Goal: Complete application form: Complete application form

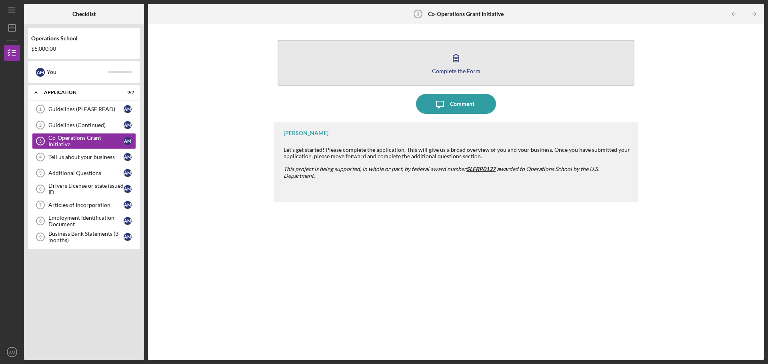
click at [459, 60] on icon "button" at bounding box center [456, 58] width 6 height 8
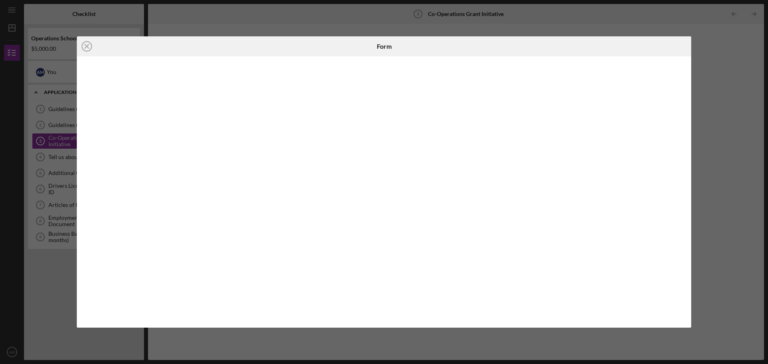
click at [722, 69] on div "Icon/Close Form" at bounding box center [384, 182] width 768 height 364
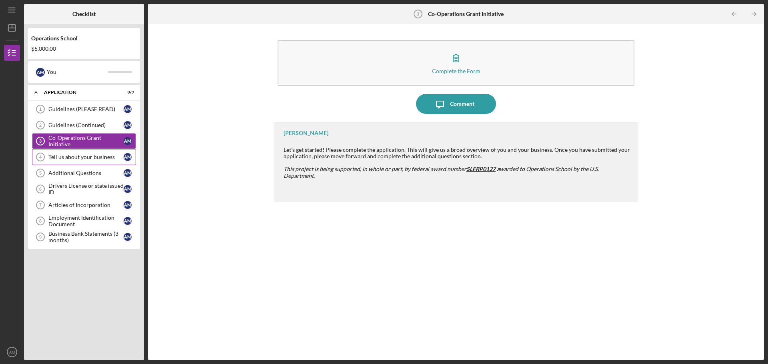
click at [84, 157] on div "Tell us about your business" at bounding box center [85, 157] width 75 height 6
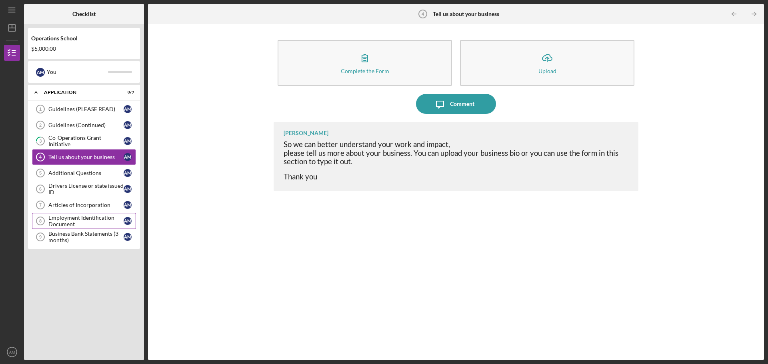
click at [96, 221] on div "Employment Identification Document" at bounding box center [85, 221] width 75 height 13
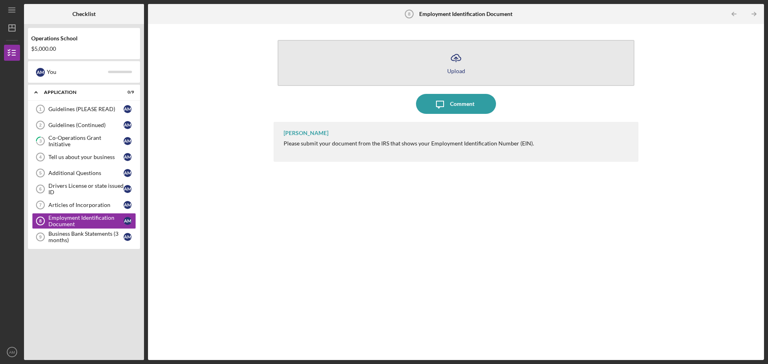
click at [460, 60] on icon "Icon/Upload" at bounding box center [456, 58] width 20 height 20
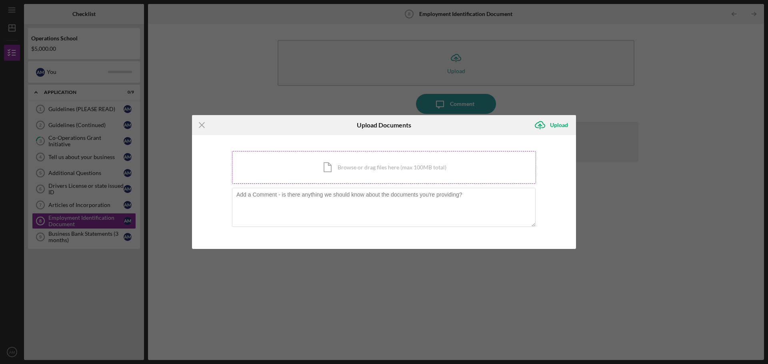
click at [334, 169] on div "Icon/Document Browse or drag files here (max 100MB total) Tap to choose files o…" at bounding box center [384, 167] width 304 height 33
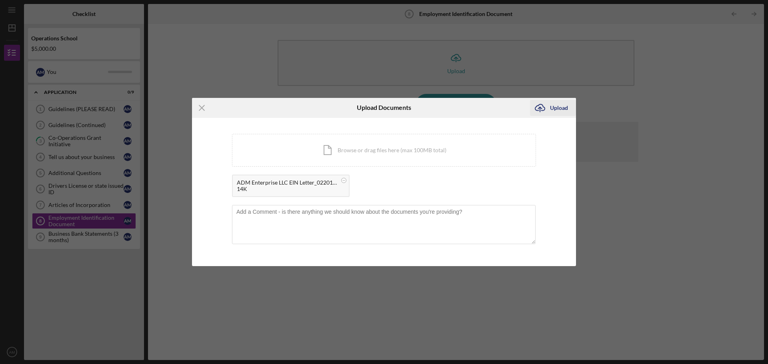
click at [552, 108] on div "Upload" at bounding box center [559, 108] width 18 height 16
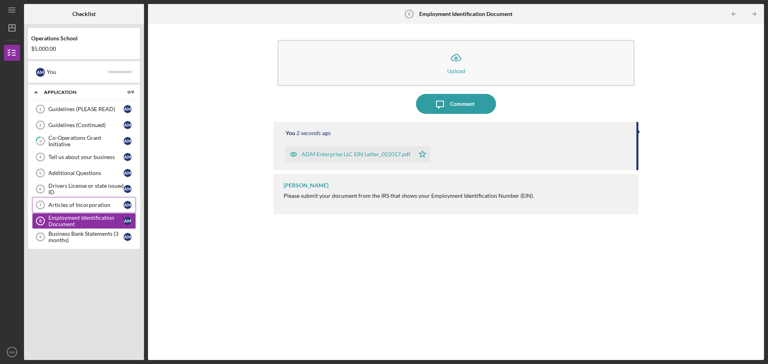
click at [76, 204] on div "Articles of Incorporation" at bounding box center [85, 205] width 75 height 6
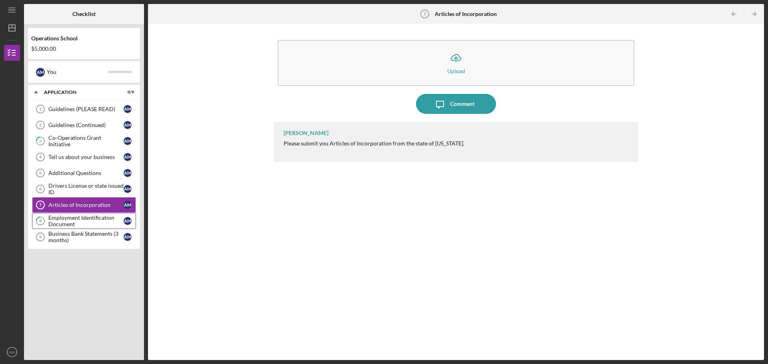
click at [73, 218] on div "Employment Identification Document" at bounding box center [85, 221] width 75 height 13
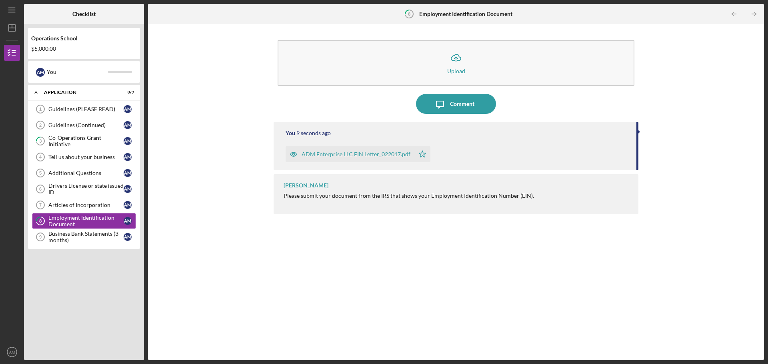
click at [342, 155] on div "ADM Enterprise LLC EIN Letter_022017.pdf" at bounding box center [356, 154] width 109 height 6
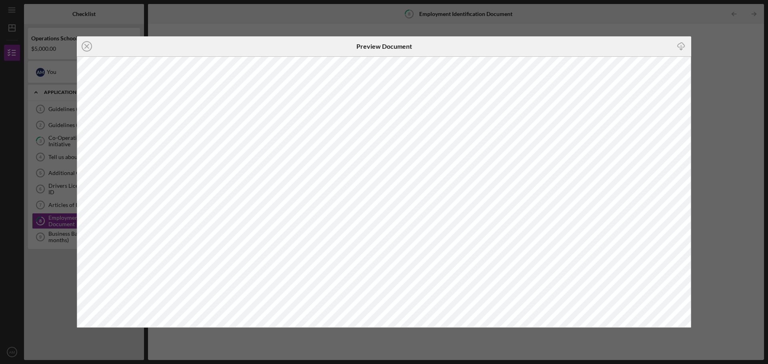
click at [711, 43] on div "Icon/Close Preview Document Icon/Download" at bounding box center [384, 182] width 768 height 364
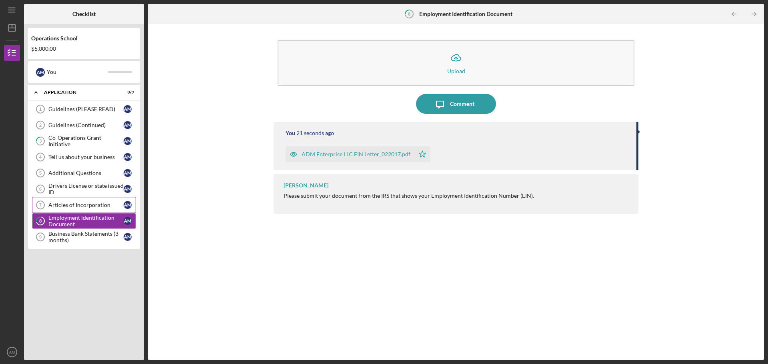
click at [68, 205] on div "Articles of Incorporation" at bounding box center [85, 205] width 75 height 6
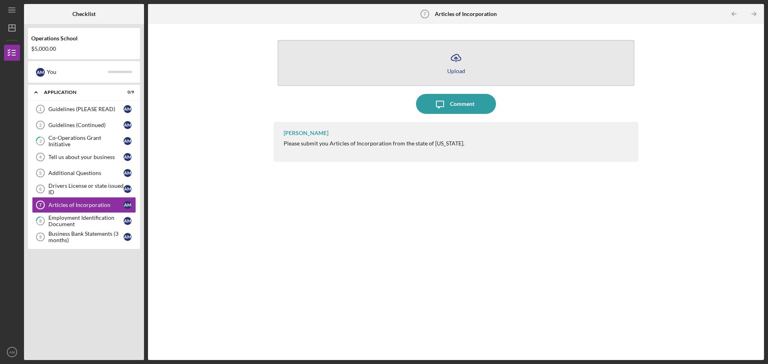
click at [459, 64] on icon "Icon/Upload" at bounding box center [456, 58] width 20 height 20
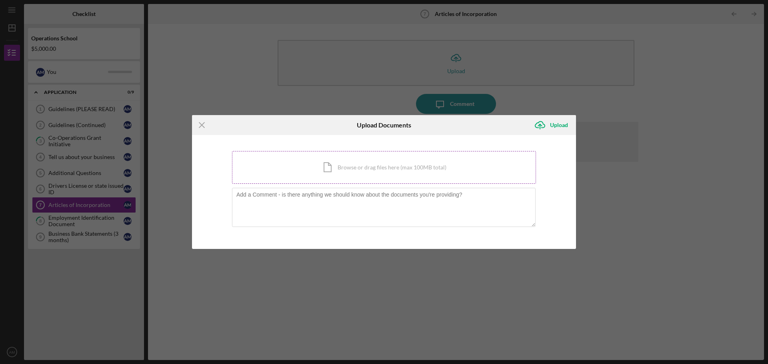
click at [337, 168] on div "Icon/Document Browse or drag files here (max 100MB total) Tap to choose files o…" at bounding box center [384, 167] width 304 height 33
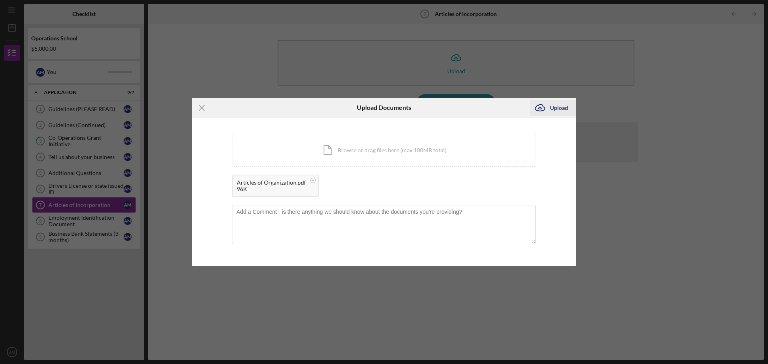
click at [563, 104] on div "Upload" at bounding box center [559, 108] width 18 height 16
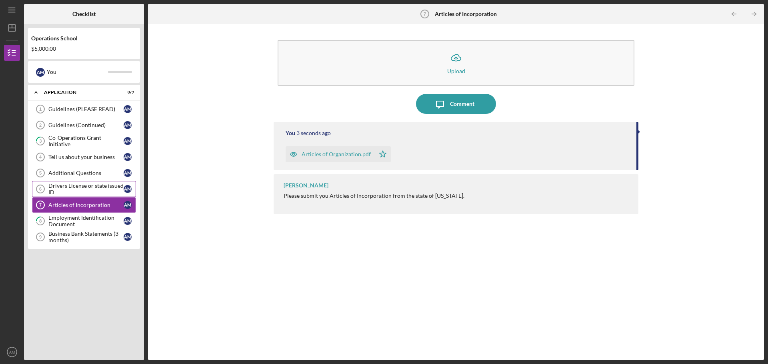
click at [84, 186] on div "Drivers License or state issued ID" at bounding box center [85, 189] width 75 height 13
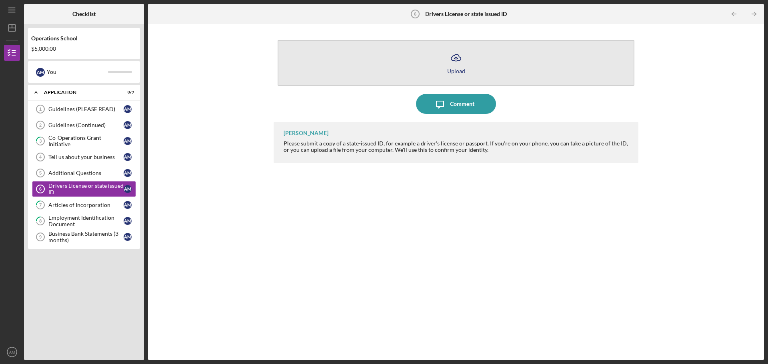
click at [450, 62] on icon "Icon/Upload" at bounding box center [456, 58] width 20 height 20
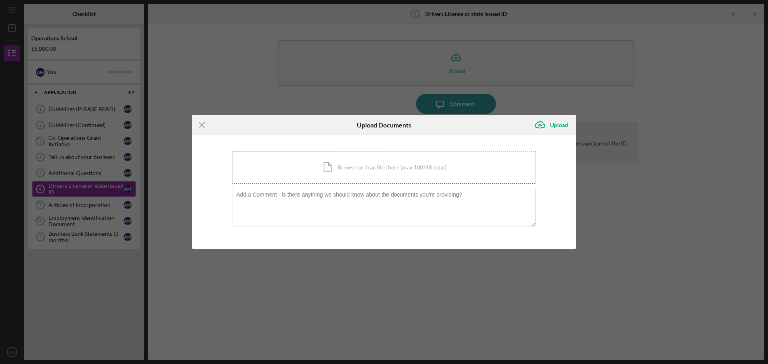
click at [355, 166] on div "Icon/Document Browse or drag files here (max 100MB total) Tap to choose files o…" at bounding box center [384, 167] width 304 height 33
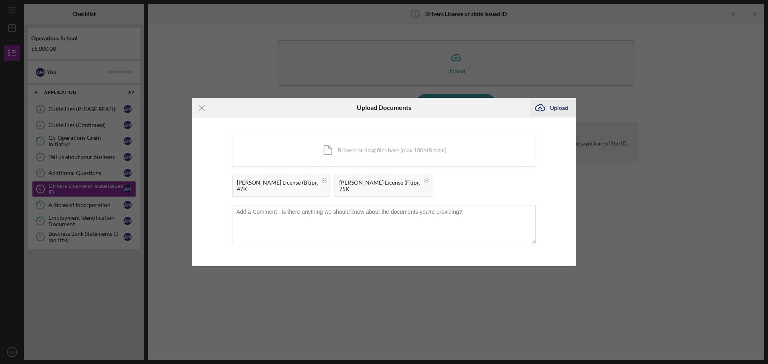
click at [554, 107] on div "Upload" at bounding box center [559, 108] width 18 height 16
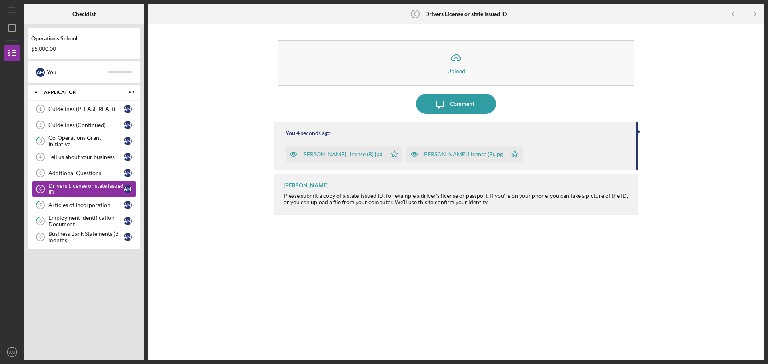
click at [519, 155] on polygon "button" at bounding box center [515, 154] width 7 height 6
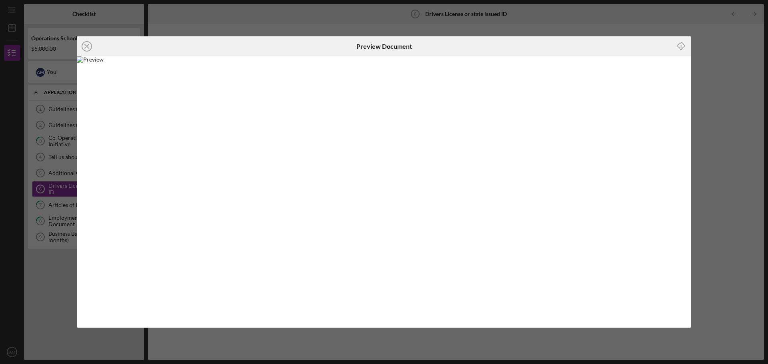
click at [86, 45] on icon "Icon/Close" at bounding box center [87, 46] width 20 height 20
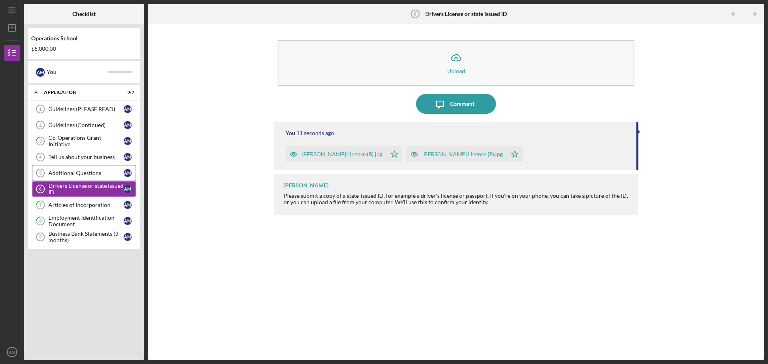
click at [72, 172] on div "Additional Questions" at bounding box center [85, 173] width 75 height 6
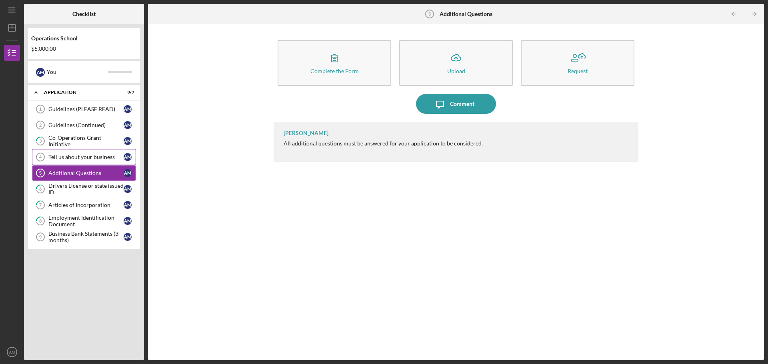
click at [90, 160] on div "Tell us about your business" at bounding box center [85, 157] width 75 height 6
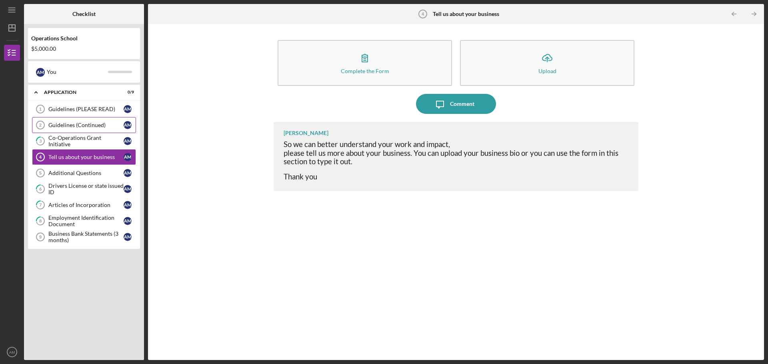
click at [78, 125] on div "Guidelines (Continued)" at bounding box center [85, 125] width 75 height 6
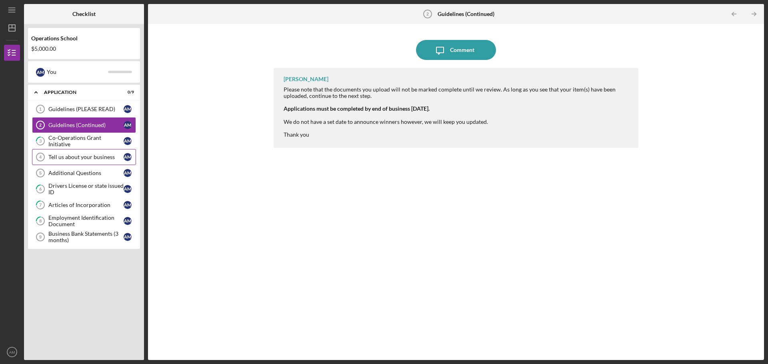
click at [84, 156] on div "Tell us about your business" at bounding box center [85, 157] width 75 height 6
